Goal: Task Accomplishment & Management: Manage account settings

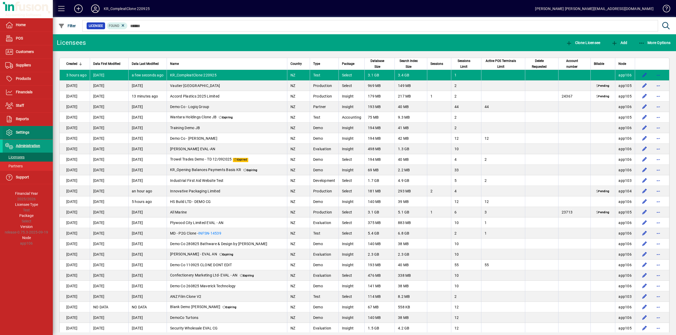
click at [23, 135] on span "Settings" at bounding box center [22, 132] width 13 height 4
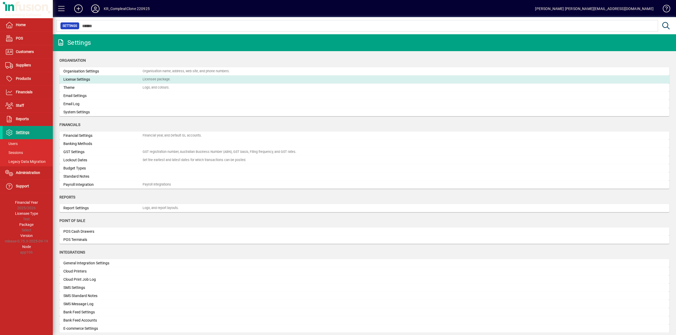
click at [75, 79] on div "License Settings" at bounding box center [102, 80] width 79 height 6
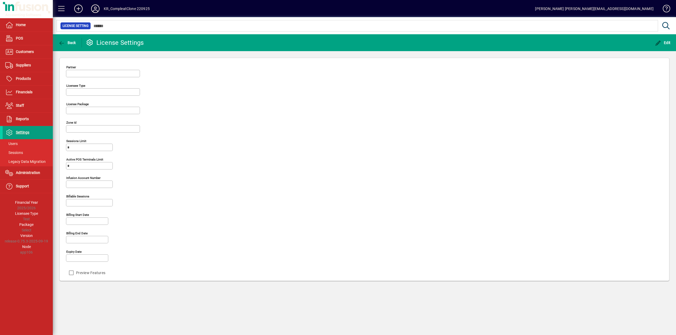
type input "****"
type input "******"
type input "**********"
click at [663, 43] on span "Edit" at bounding box center [662, 43] width 16 height 4
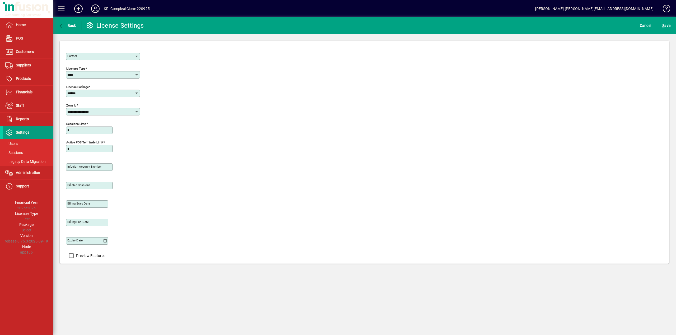
click at [105, 241] on icon at bounding box center [105, 241] width 4 height 4
click at [94, 213] on span "23" at bounding box center [95, 214] width 10 height 10
type input "**********"
click at [668, 24] on span "S ave" at bounding box center [666, 25] width 8 height 8
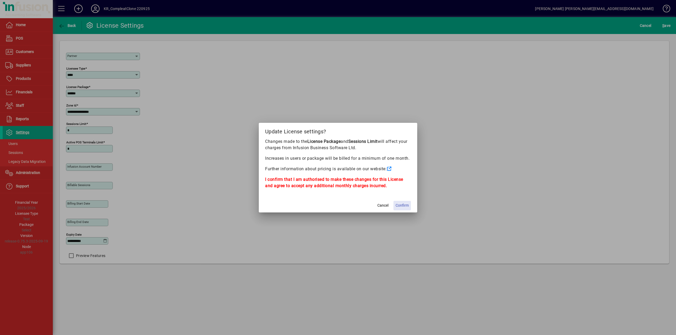
click at [400, 204] on span "Confirm" at bounding box center [401, 206] width 13 height 6
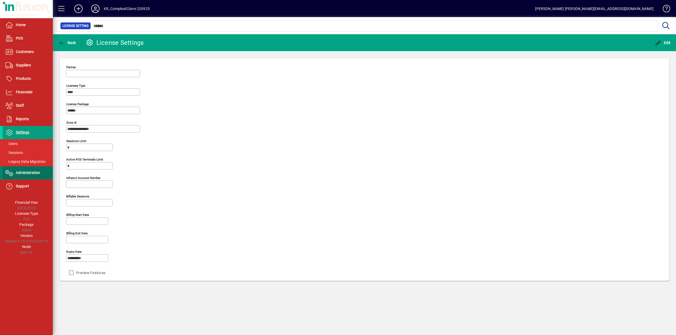
click at [27, 174] on span "Administration" at bounding box center [28, 173] width 24 height 4
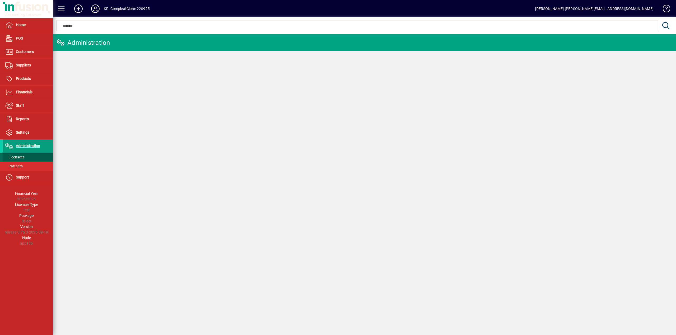
click at [18, 158] on span "Licensees" at bounding box center [14, 157] width 19 height 4
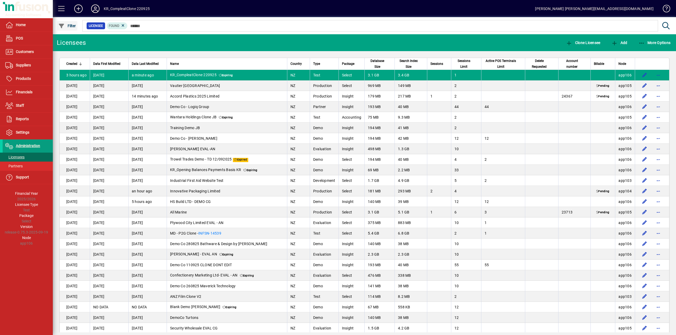
click at [64, 24] on icon "button" at bounding box center [61, 25] width 7 height 5
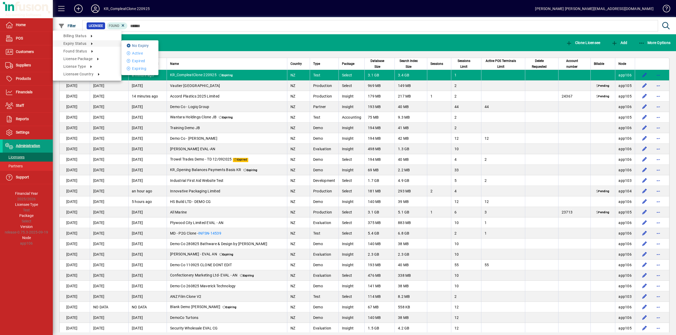
click at [142, 45] on li "No Expiry" at bounding box center [139, 45] width 37 height 6
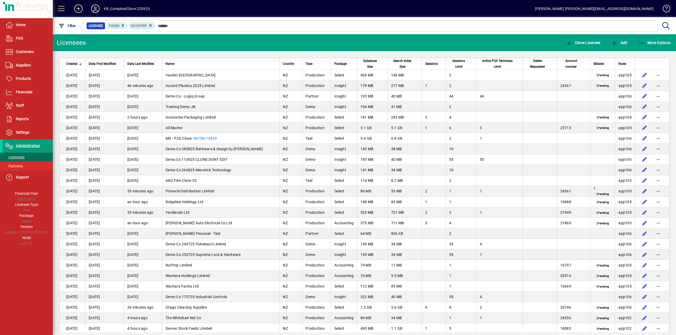
click at [76, 64] on span "Created" at bounding box center [71, 64] width 11 height 6
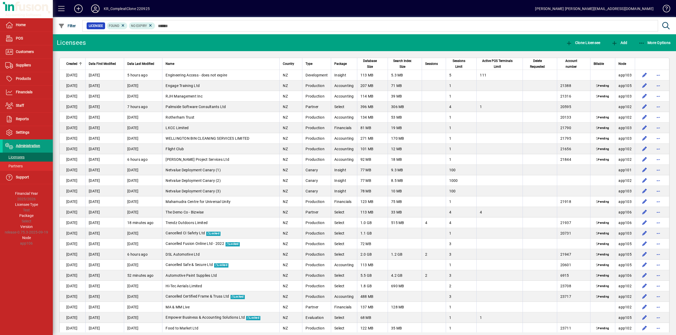
click at [76, 64] on span "Created" at bounding box center [71, 64] width 11 height 6
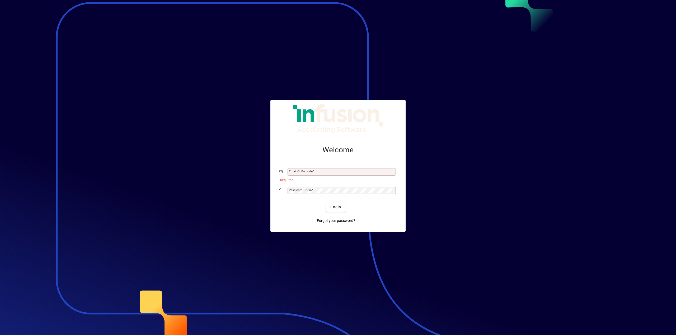
type input "**********"
click at [334, 207] on span "Login" at bounding box center [335, 208] width 11 height 6
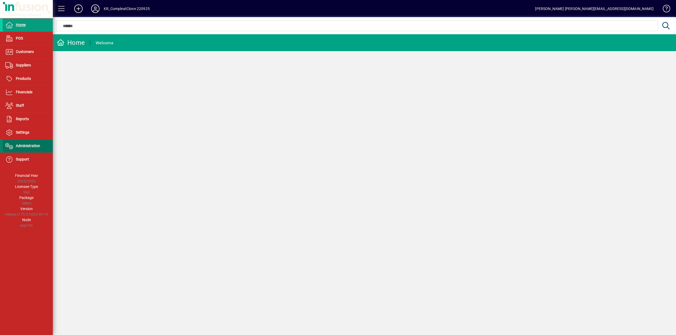
click at [24, 145] on span "Administration" at bounding box center [28, 146] width 24 height 4
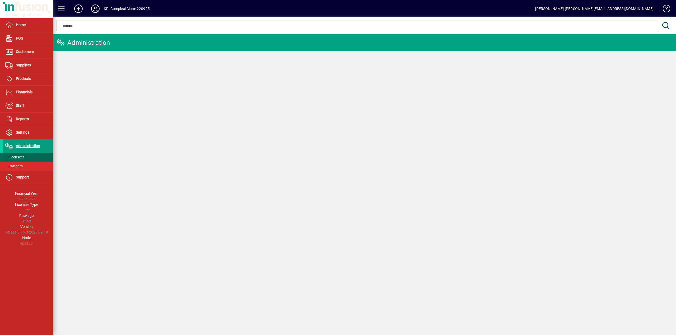
click at [16, 156] on span "Licensees" at bounding box center [14, 157] width 19 height 4
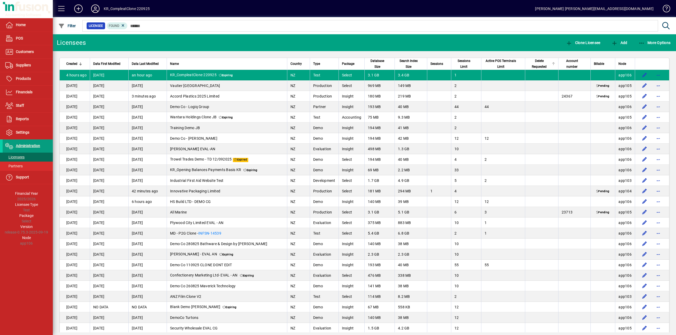
click at [534, 61] on span "Delete Requested" at bounding box center [539, 64] width 22 height 12
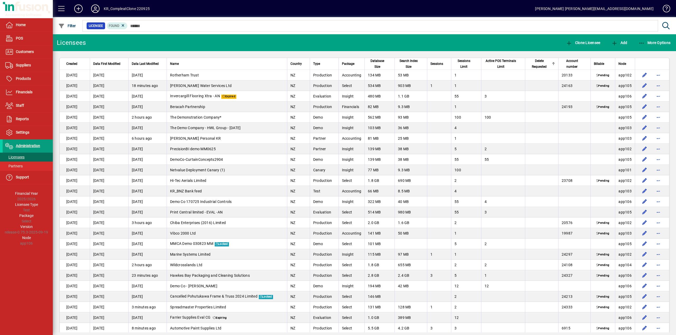
click at [534, 61] on span "Delete Requested" at bounding box center [539, 64] width 22 height 12
click at [534, 63] on span "Delete Requested" at bounding box center [539, 64] width 22 height 12
click at [69, 65] on span "Created" at bounding box center [71, 64] width 11 height 6
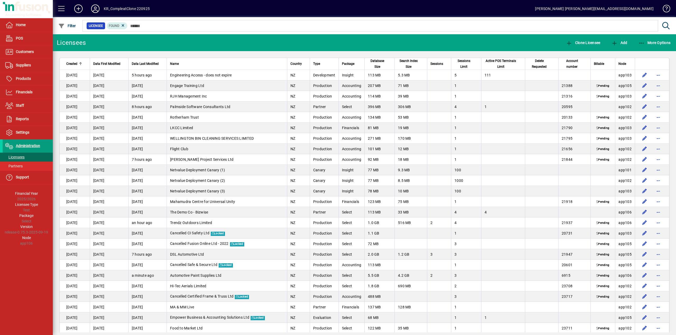
click at [69, 65] on span "Created" at bounding box center [71, 64] width 11 height 6
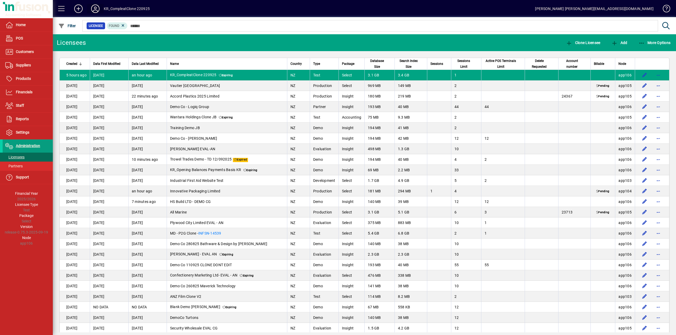
click at [100, 8] on icon at bounding box center [95, 8] width 11 height 8
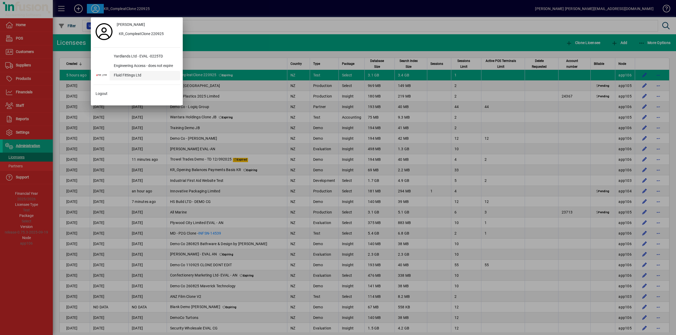
click at [128, 75] on div "Fluid Fittings Ltd" at bounding box center [145, 76] width 70 height 10
